Goal: Task Accomplishment & Management: Use online tool/utility

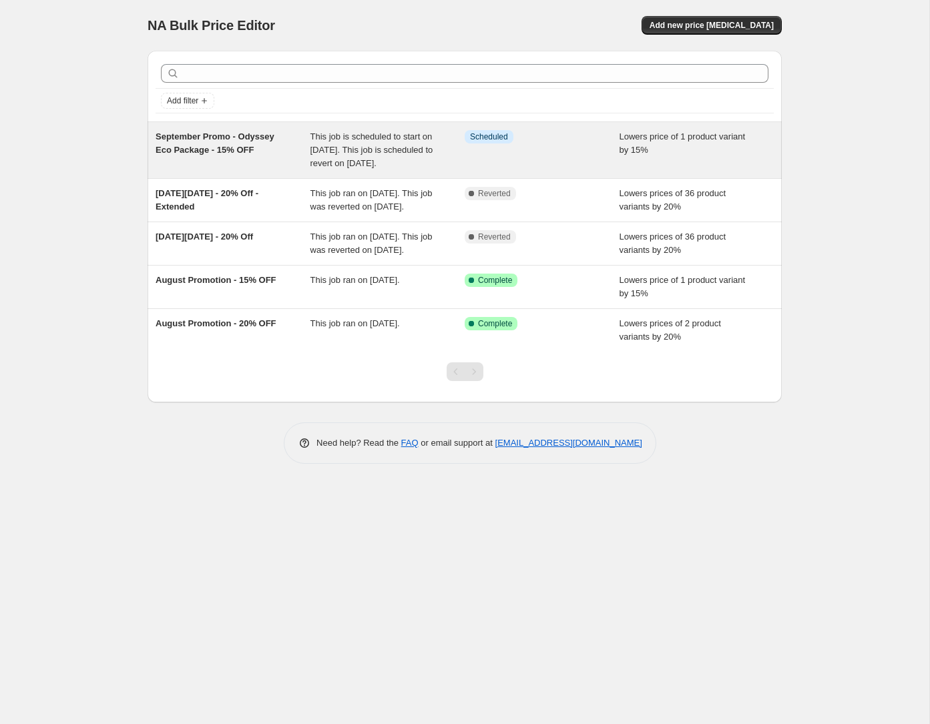
click at [465, 135] on span "Info Scheduled" at bounding box center [489, 136] width 49 height 13
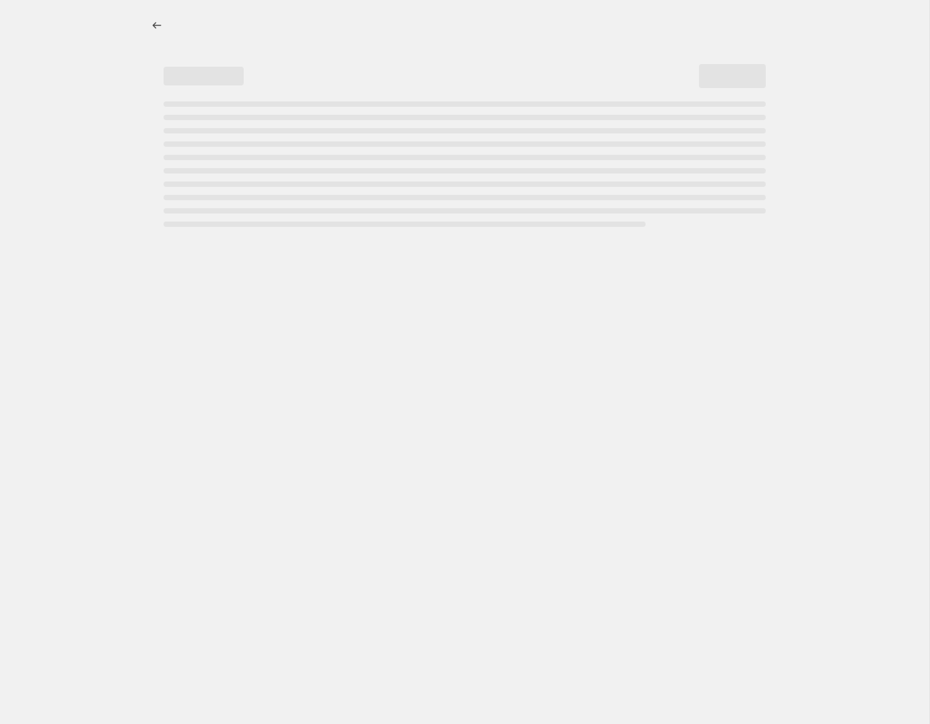
select select "percentage"
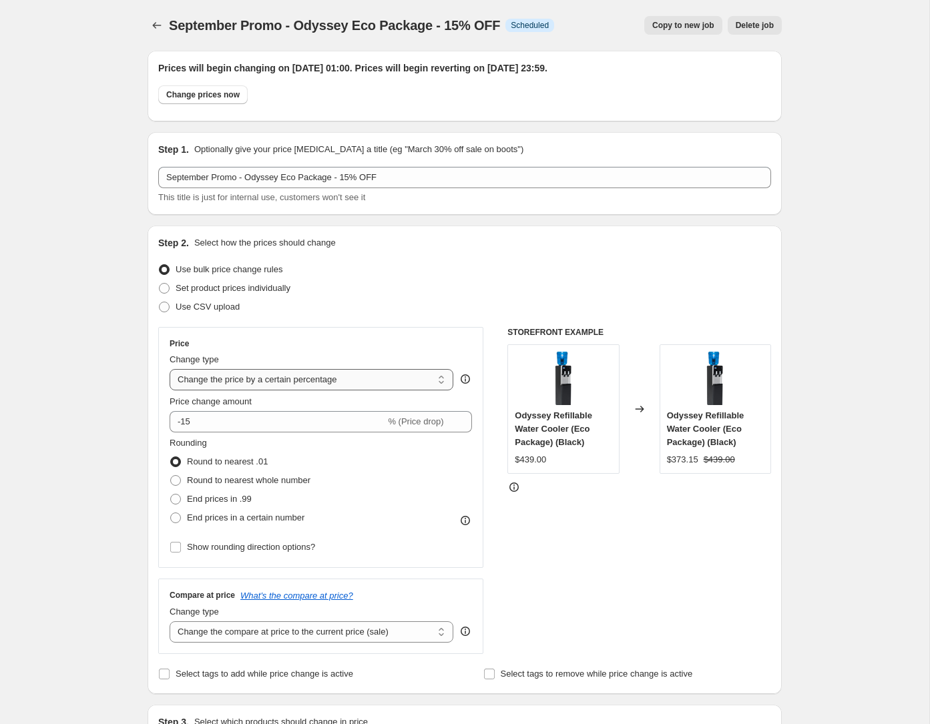
click at [176, 377] on select "Change the price to a certain amount Change the price by a certain amount Chang…" at bounding box center [312, 379] width 284 height 21
click at [170, 369] on select "Change the price to a certain amount Change the price by a certain amount Chang…" at bounding box center [312, 379] width 284 height 21
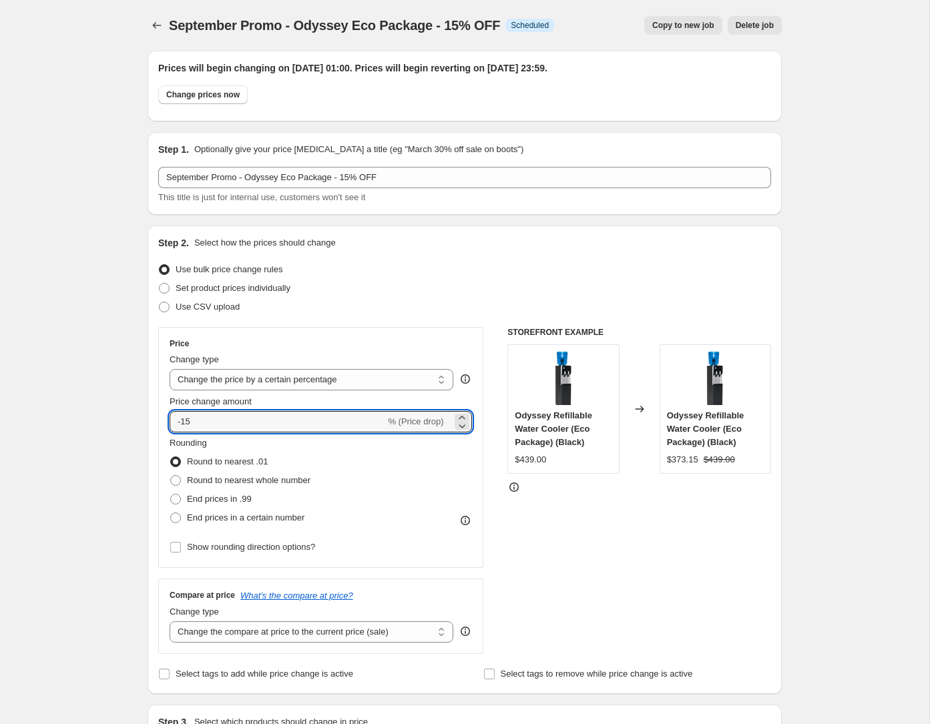
drag, startPoint x: 202, startPoint y: 422, endPoint x: 147, endPoint y: 420, distance: 55.4
click at [147, 420] on div "Prices will begin changing on [DATE] 01:00. Prices will begin reverting on [DAT…" at bounding box center [459, 700] width 645 height 1321
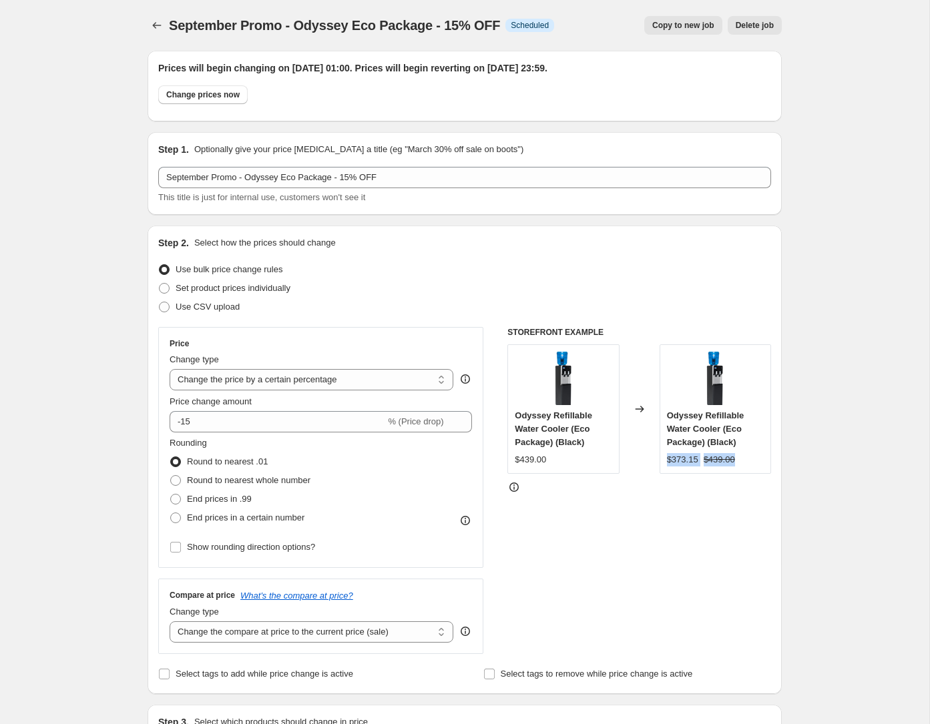
drag, startPoint x: 669, startPoint y: 460, endPoint x: 746, endPoint y: 457, distance: 77.5
click at [746, 457] on div "$373.15 $439.00" at bounding box center [715, 459] width 97 height 13
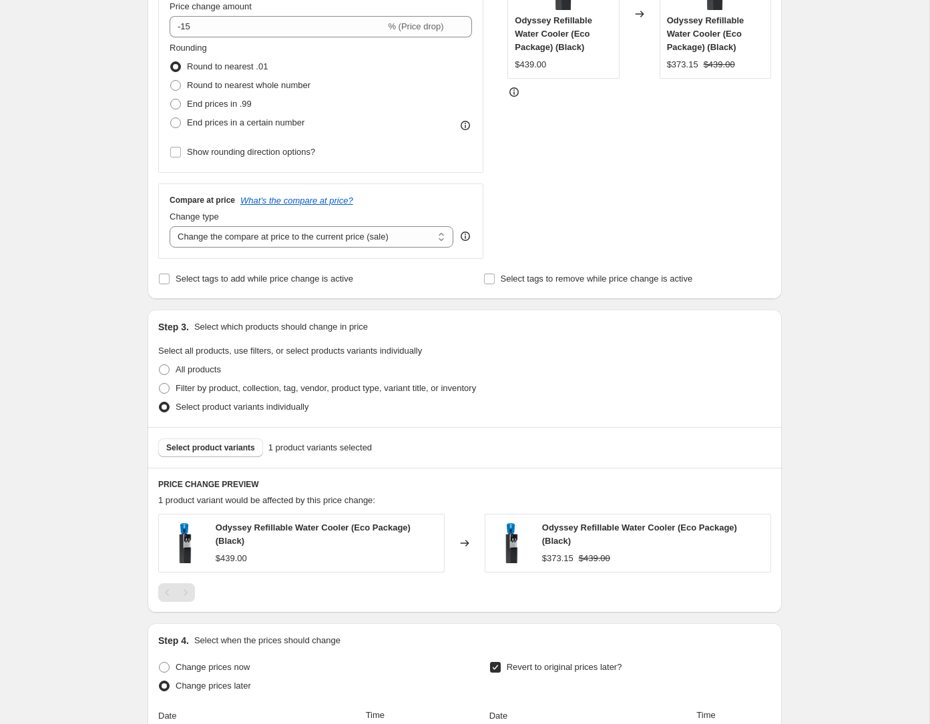
scroll to position [401, 0]
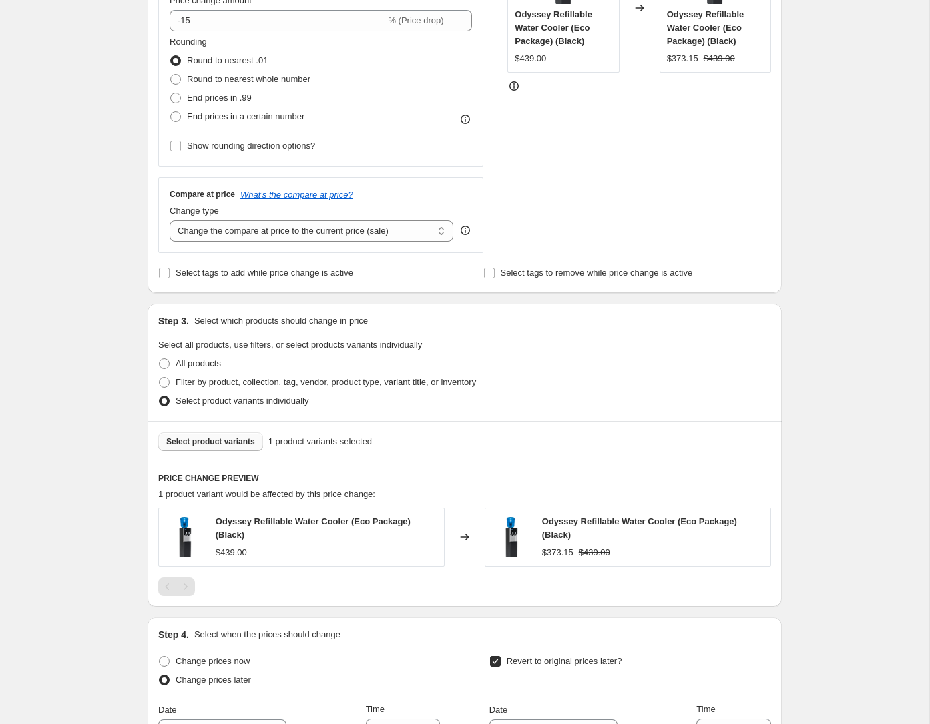
click at [220, 444] on span "Select product variants" at bounding box center [210, 441] width 89 height 11
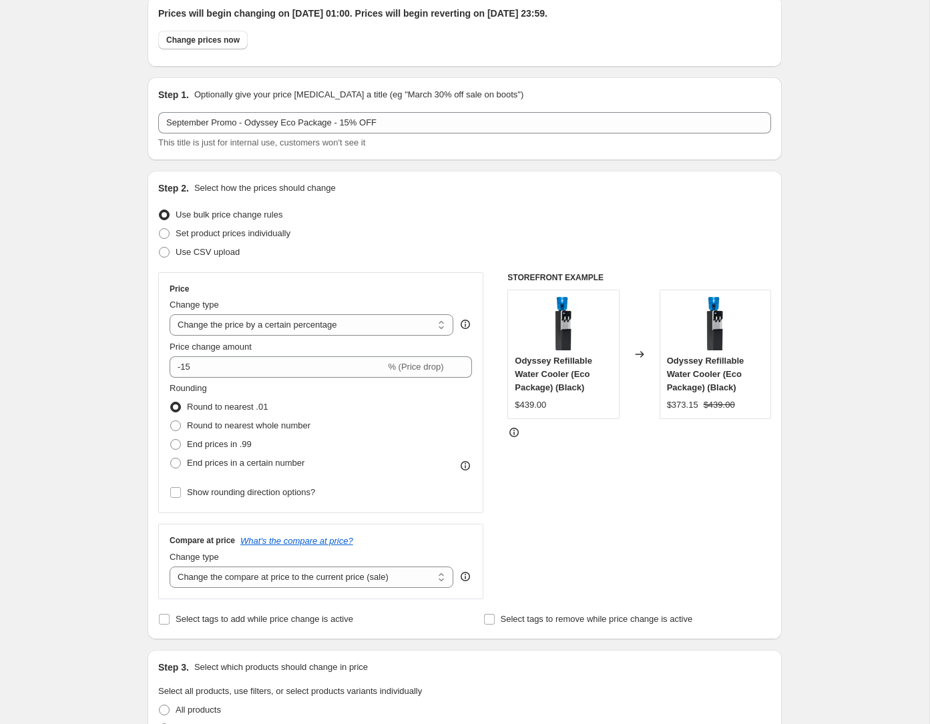
scroll to position [0, 0]
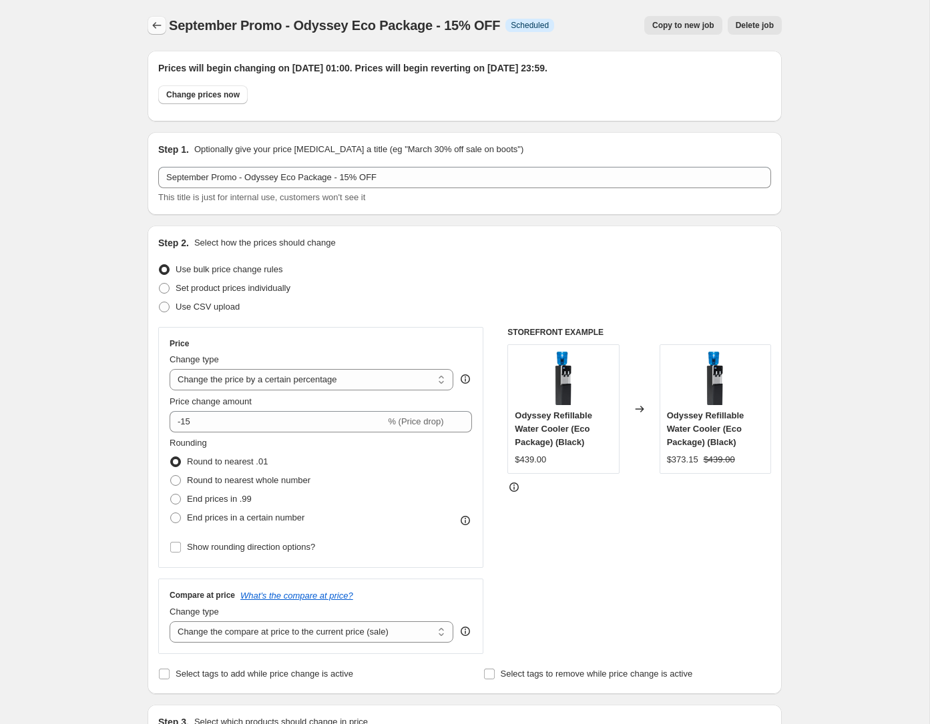
click at [158, 26] on icon "Price change jobs" at bounding box center [156, 25] width 13 height 13
